Goal: Transaction & Acquisition: Obtain resource

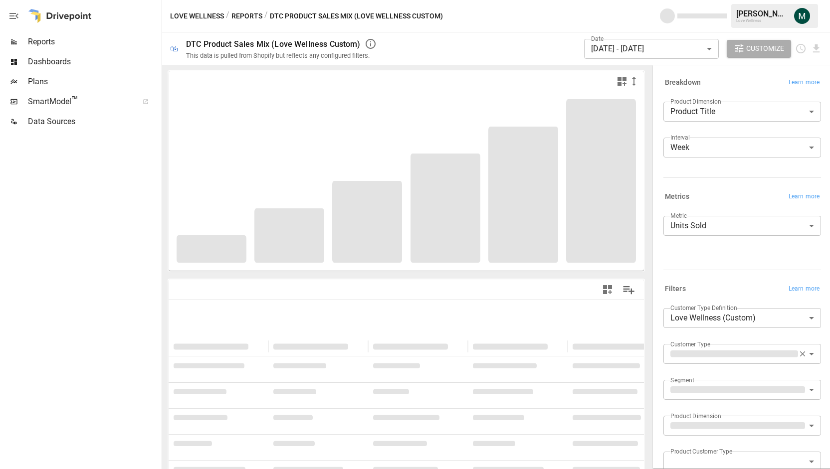
click at [656, 0] on body "**********" at bounding box center [415, 0] width 830 height 0
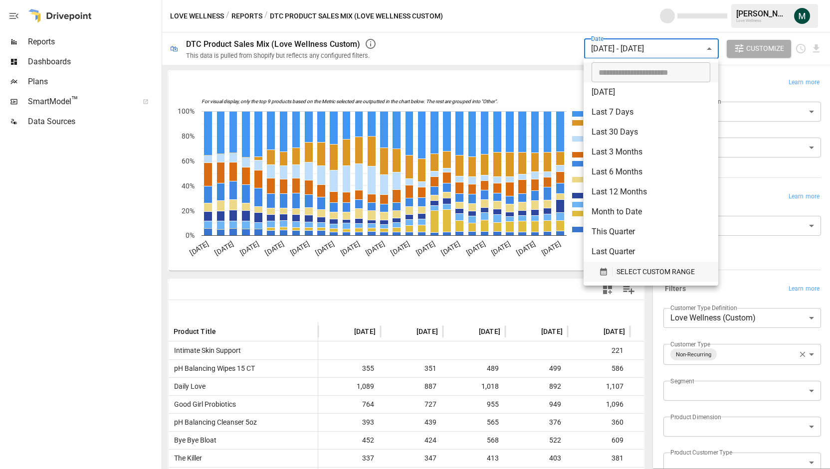
click at [620, 269] on span "SELECT CUSTOM RANGE" at bounding box center [655, 272] width 78 height 12
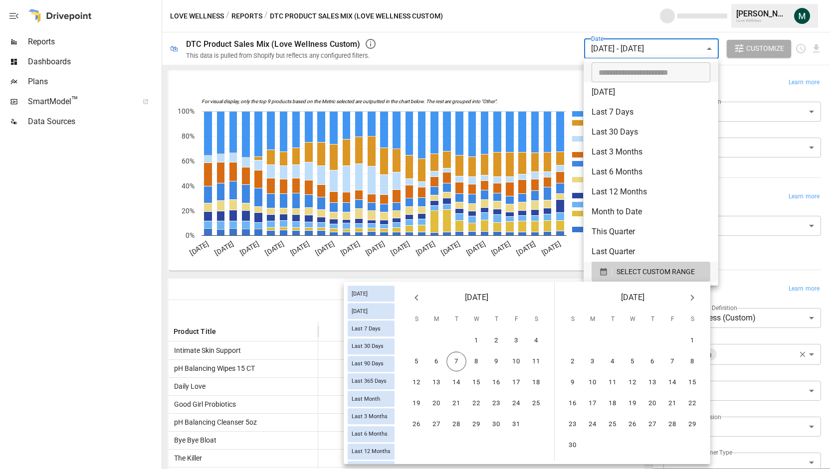
click at [416, 297] on icon "Previous month" at bounding box center [415, 298] width 3 height 6
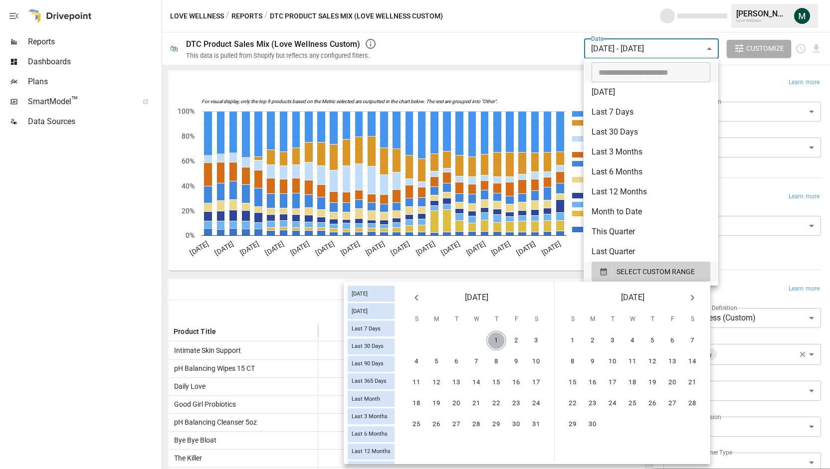
click at [498, 346] on button "1" at bounding box center [496, 341] width 20 height 20
click at [692, 291] on button "Next month" at bounding box center [692, 298] width 20 height 20
click at [612, 423] on button "30" at bounding box center [612, 425] width 20 height 20
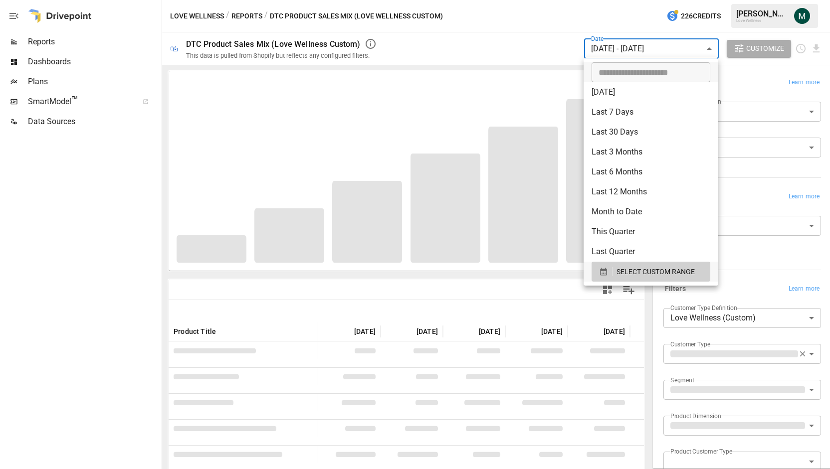
click at [479, 45] on div at bounding box center [415, 234] width 830 height 469
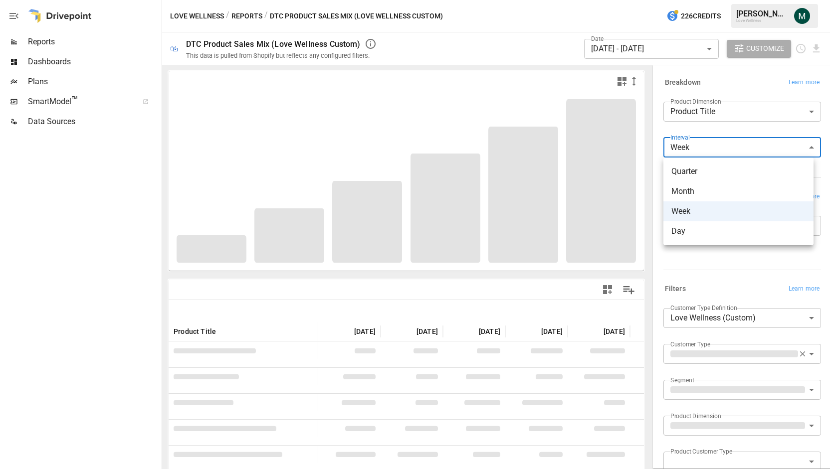
click at [699, 0] on body "Reports Dashboards Plans SmartModel ™ Data Sources Love Wellness / Reports / DT…" at bounding box center [415, 0] width 830 height 0
click at [553, 35] on div at bounding box center [415, 234] width 830 height 469
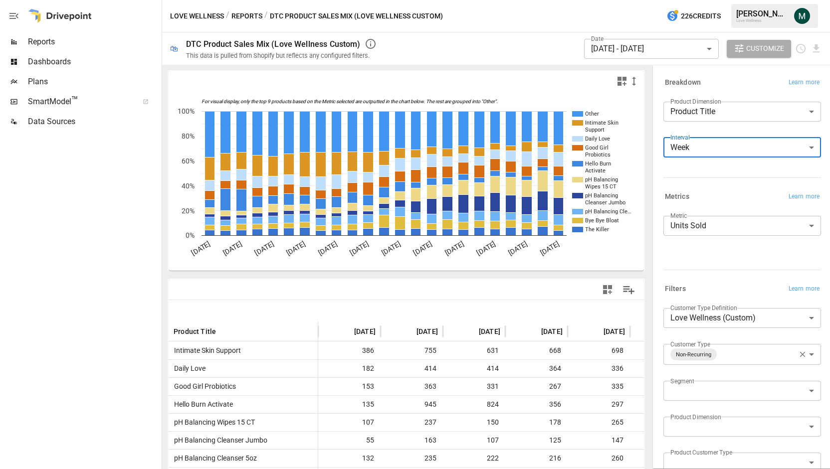
click at [759, 0] on body "Reports Dashboards Plans SmartModel ™ Data Sources Love Wellness / Reports / DT…" at bounding box center [415, 0] width 830 height 0
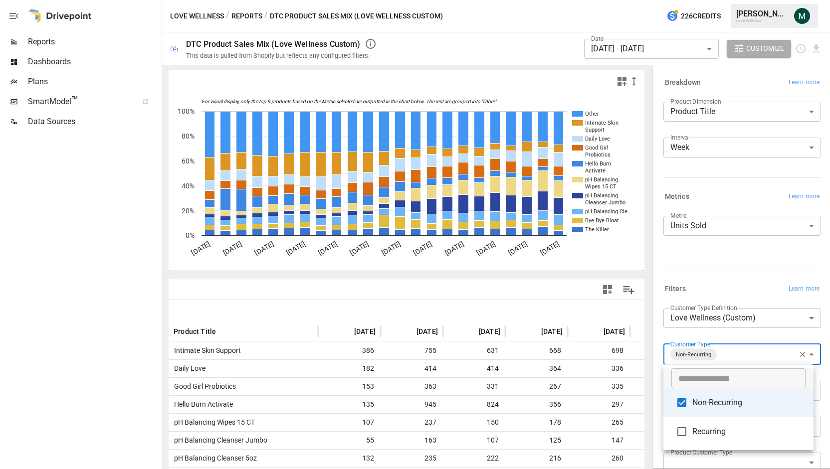
click at [691, 150] on div at bounding box center [415, 234] width 830 height 469
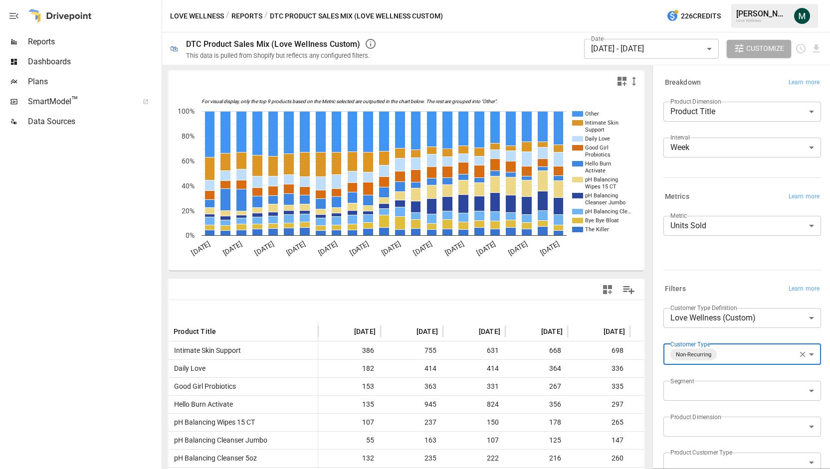
click at [716, 0] on body "Reports Dashboards Plans SmartModel ™ Data Sources Love Wellness / Reports / DT…" at bounding box center [415, 0] width 830 height 0
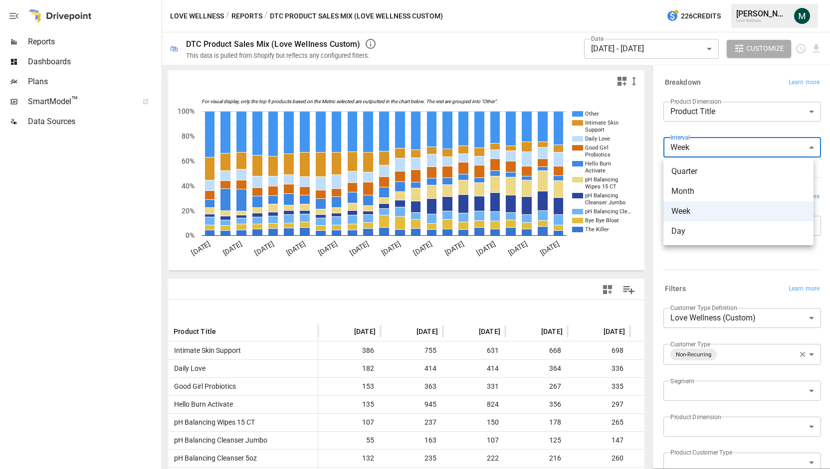
click at [702, 195] on span "Month" at bounding box center [738, 191] width 134 height 12
type input "*****"
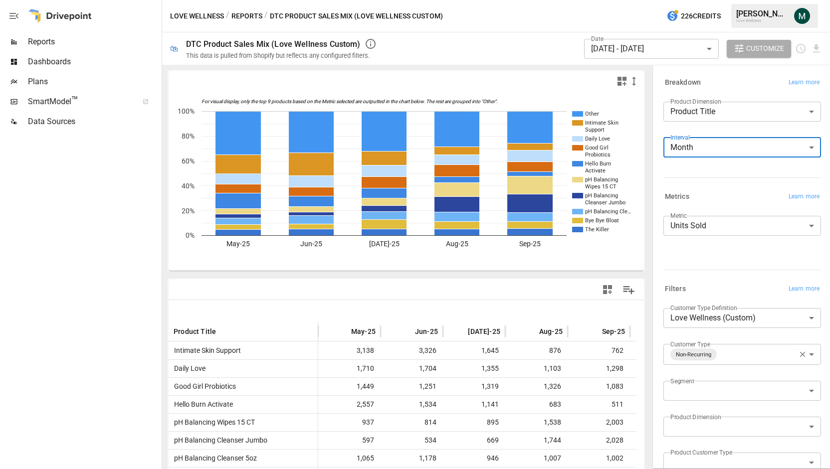
click at [722, 0] on body "Reports Dashboards Plans SmartModel ™ Data Sources Love Wellness / Reports / DT…" at bounding box center [415, 0] width 830 height 0
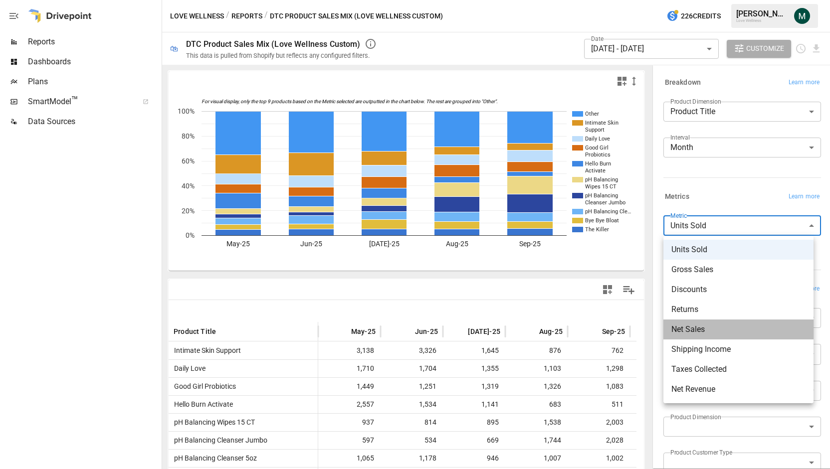
click at [700, 325] on span "Net Sales" at bounding box center [738, 330] width 134 height 12
type input "*********"
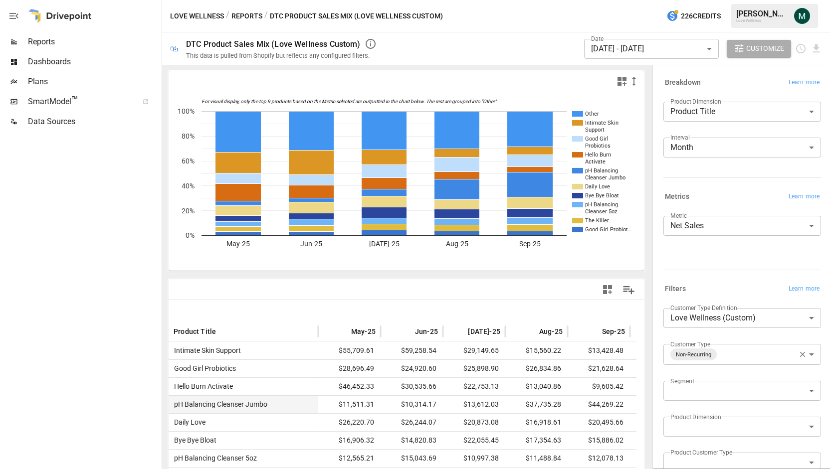
scroll to position [1, 0]
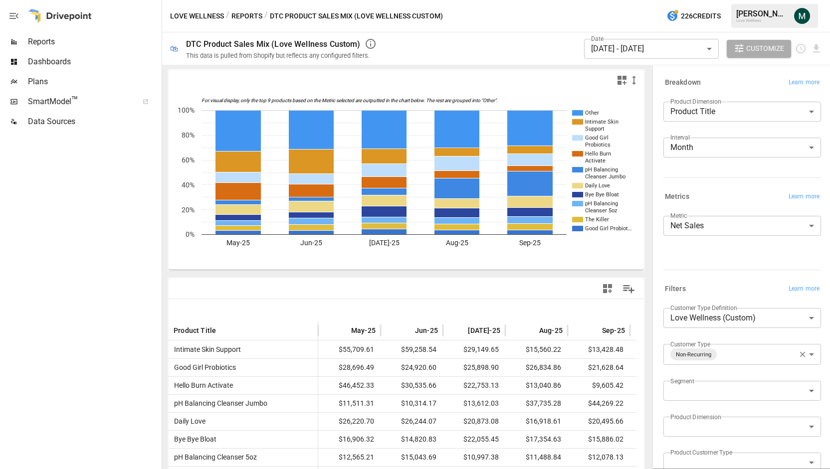
click at [545, 287] on div at bounding box center [523, 289] width 234 height 22
click at [812, 49] on icon "Download report" at bounding box center [815, 48] width 11 height 11
click at [796, 90] on li "Download as CSV" at bounding box center [782, 88] width 79 height 20
click at [711, 0] on body "Reports Dashboards Plans SmartModel ™ Data Sources Love Wellness / Reports / DT…" at bounding box center [415, 0] width 830 height 0
click at [715, 418] on span "Subscription" at bounding box center [748, 414] width 113 height 12
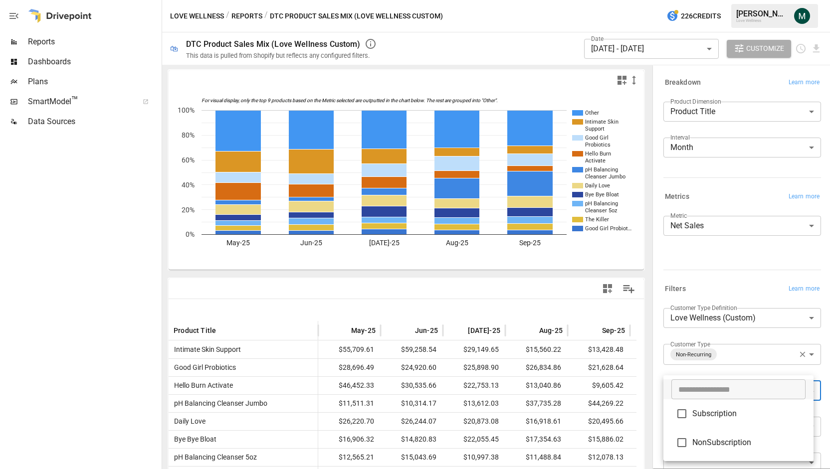
type input "**********"
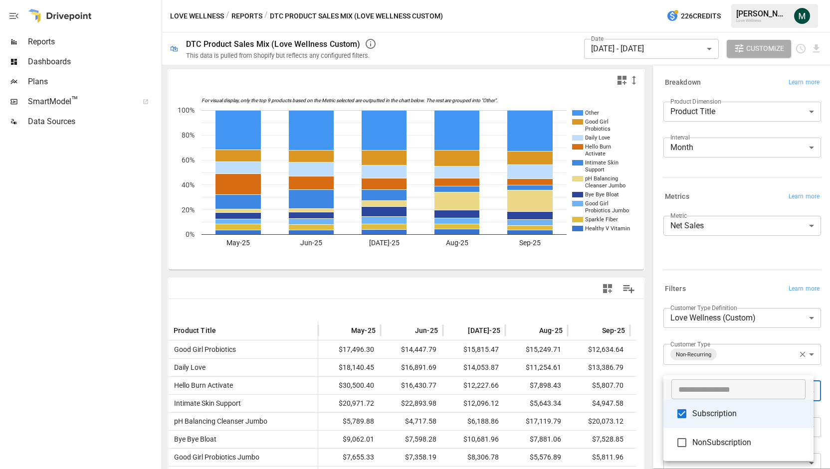
click at [544, 299] on div at bounding box center [415, 234] width 830 height 469
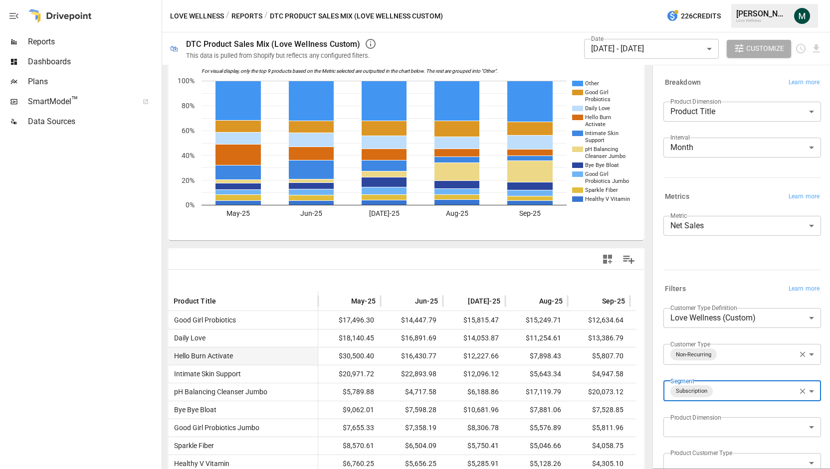
scroll to position [31, 0]
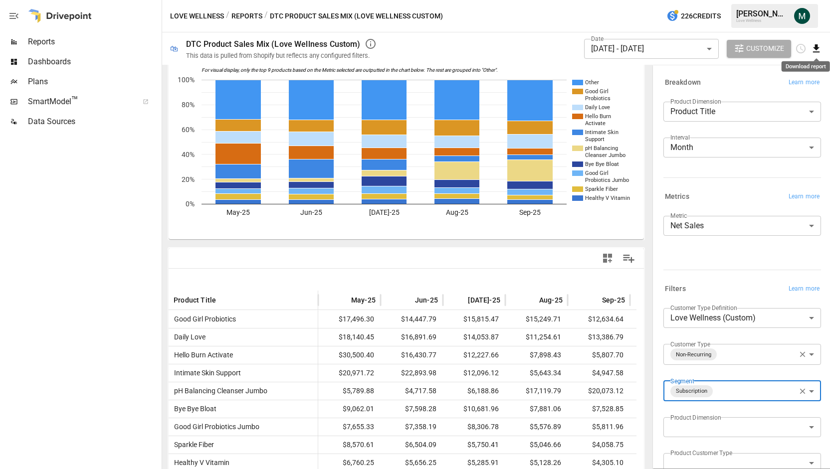
click at [815, 48] on icon "Download report" at bounding box center [816, 48] width 6 height 8
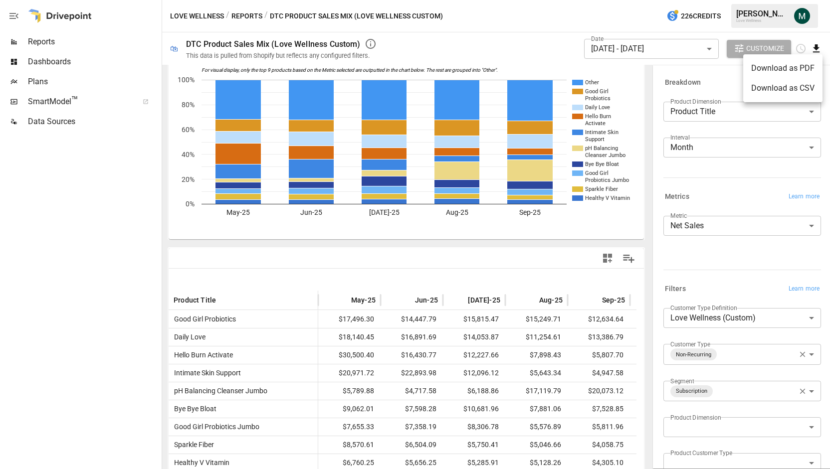
click at [780, 86] on li "Download as CSV" at bounding box center [782, 88] width 79 height 20
click at [106, 215] on div at bounding box center [80, 301] width 160 height 338
